Goal: Information Seeking & Learning: Learn about a topic

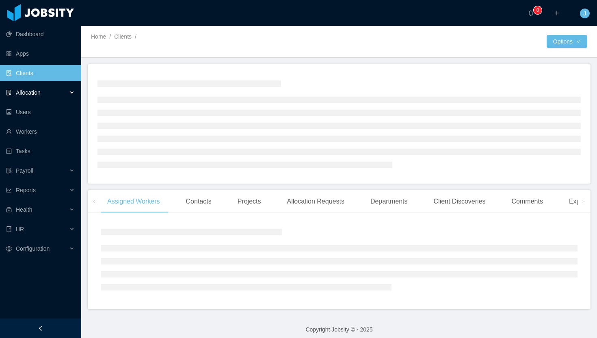
click at [49, 91] on div "Allocation" at bounding box center [40, 92] width 81 height 16
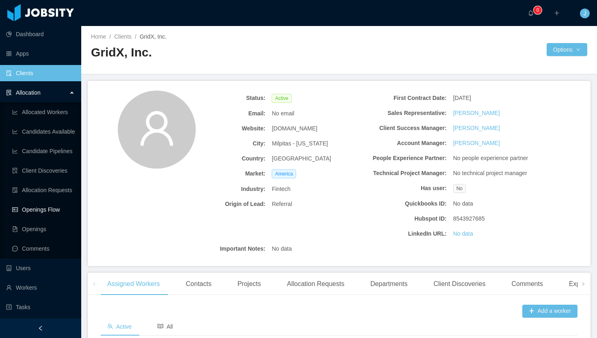
click at [47, 215] on link "Openings Flow" at bounding box center [43, 209] width 63 height 16
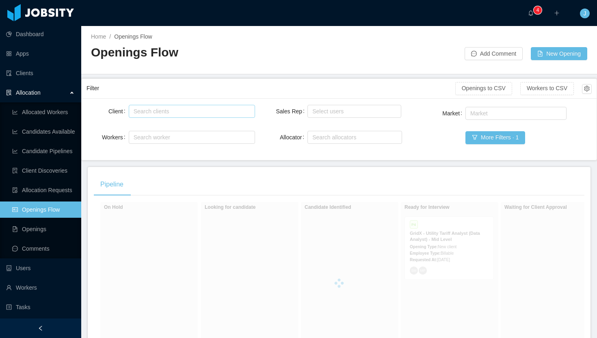
click at [160, 113] on div "Search clients" at bounding box center [190, 111] width 113 height 8
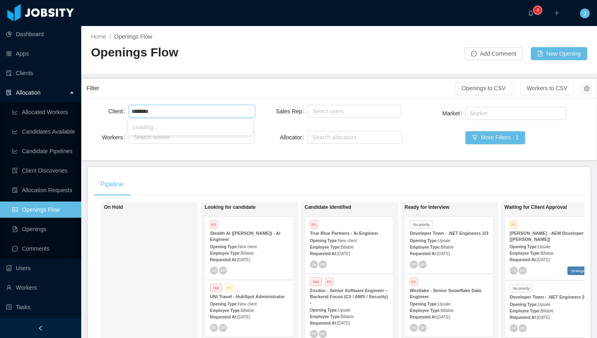
type input "*********"
click at [167, 128] on li "Developer Town" at bounding box center [190, 127] width 125 height 13
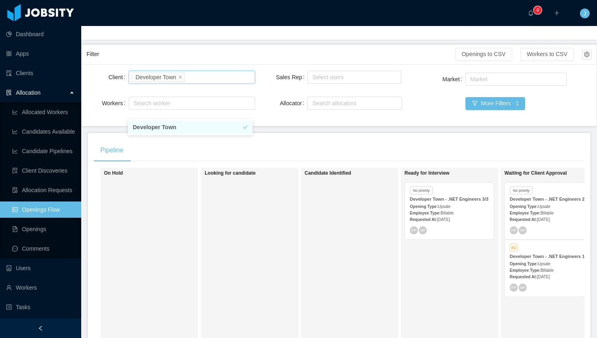
scroll to position [39, 0]
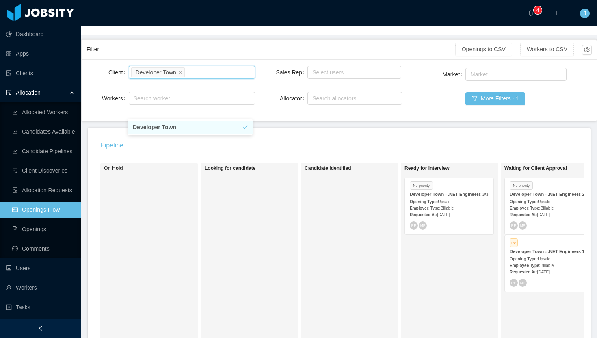
click at [481, 212] on div "Employee Type: Billable" at bounding box center [449, 207] width 79 height 9
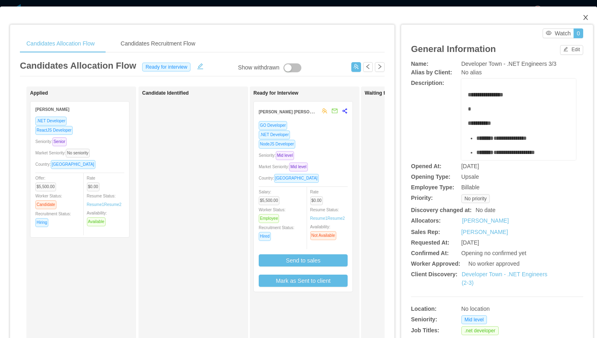
click at [582, 19] on icon "icon: close" at bounding box center [585, 17] width 6 height 6
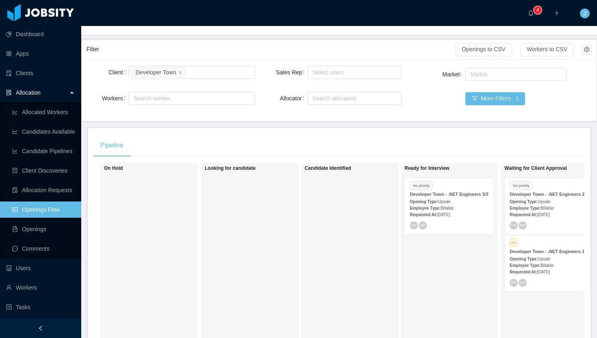
click at [548, 204] on span "Upsale" at bounding box center [543, 201] width 13 height 4
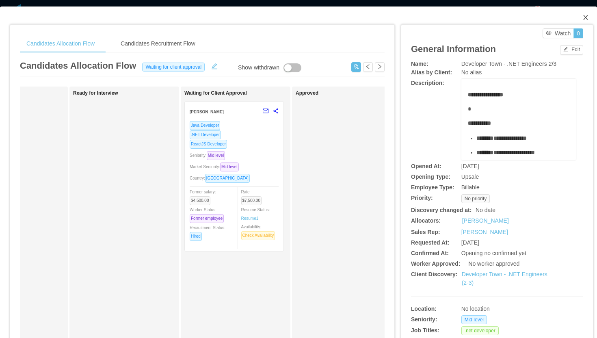
click at [582, 19] on icon "icon: close" at bounding box center [585, 17] width 6 height 6
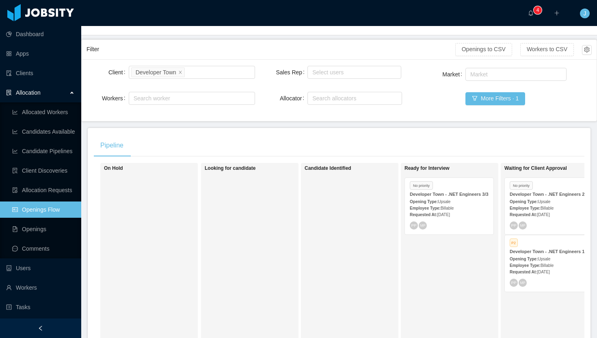
click at [548, 269] on div "Employee Type: Billable" at bounding box center [548, 265] width 79 height 9
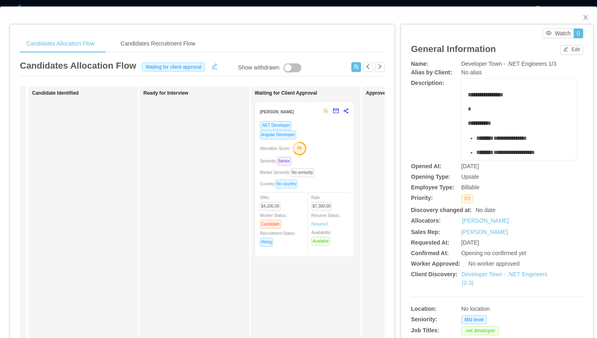
scroll to position [0, 119]
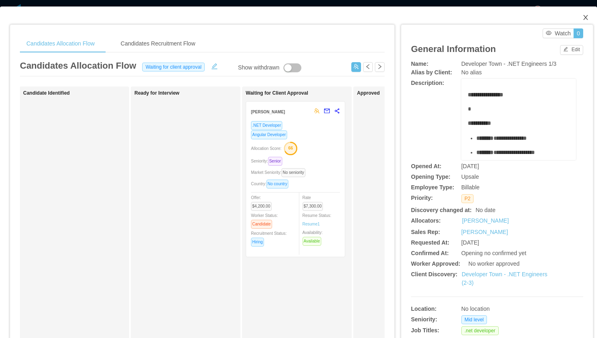
click at [582, 17] on icon "icon: close" at bounding box center [585, 17] width 6 height 6
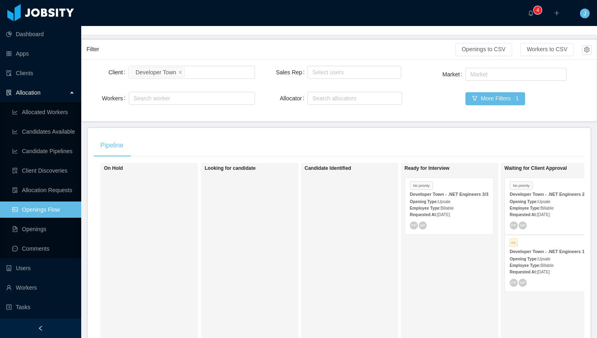
click at [537, 210] on strong "Employee Type:" at bounding box center [524, 208] width 31 height 4
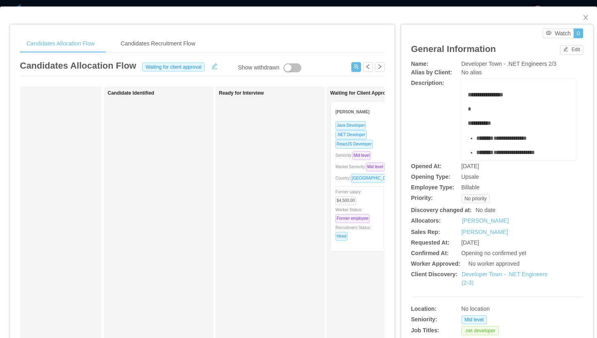
scroll to position [0, 40]
